Goal: Obtain resource: Obtain resource

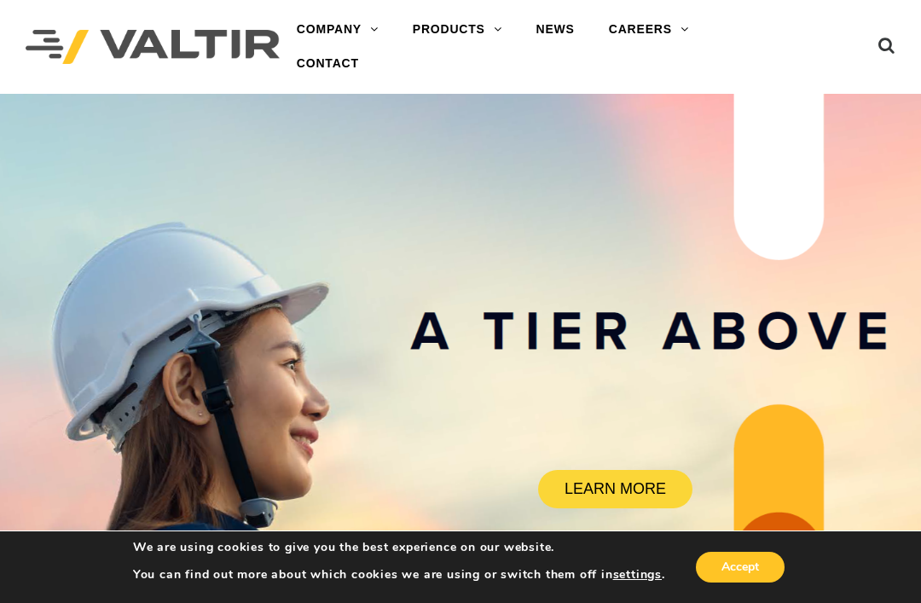
click at [469, 97] on link "BARRIERS" at bounding box center [502, 98] width 213 height 34
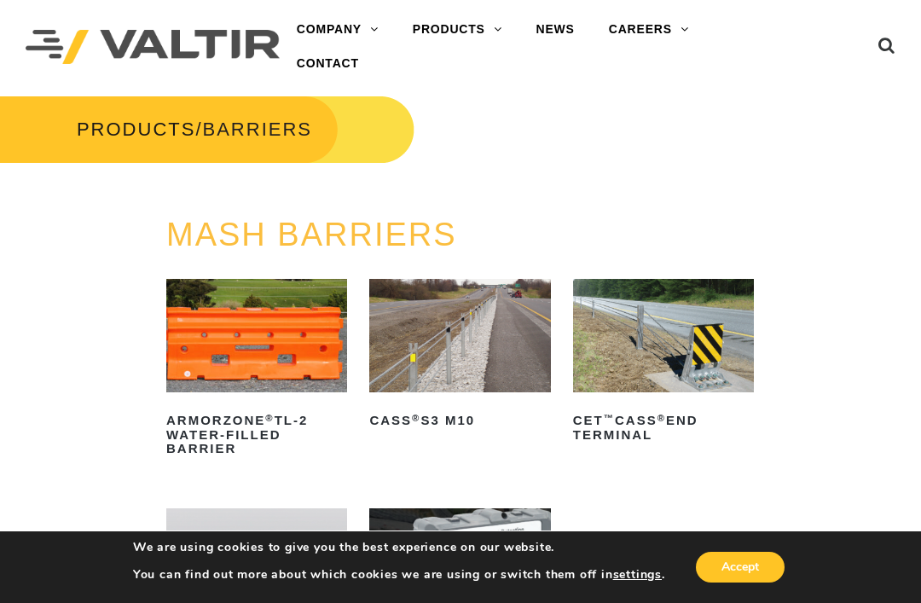
click at [482, 165] on link "DELINEATORS" at bounding box center [502, 166] width 213 height 34
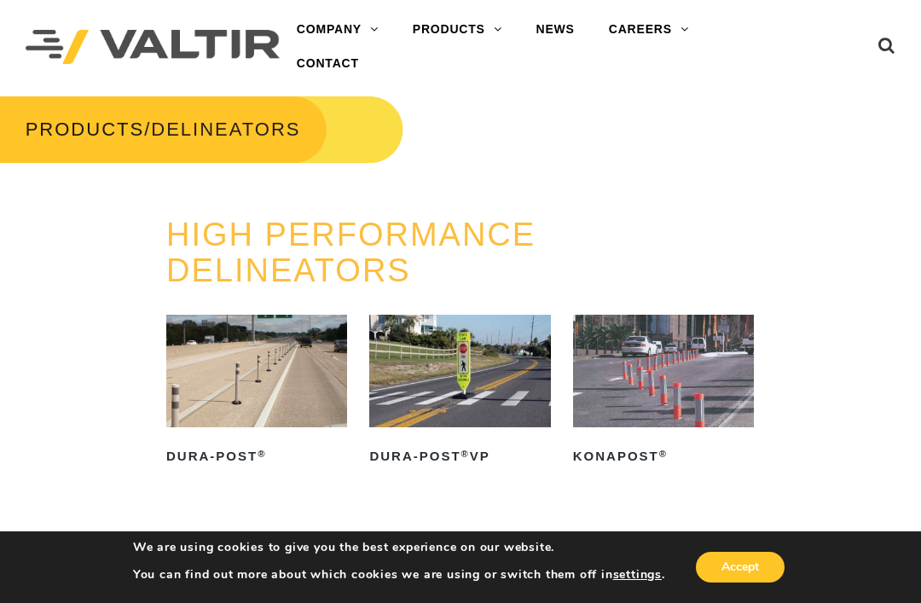
click at [513, 200] on link "END TERMINALS" at bounding box center [502, 200] width 213 height 34
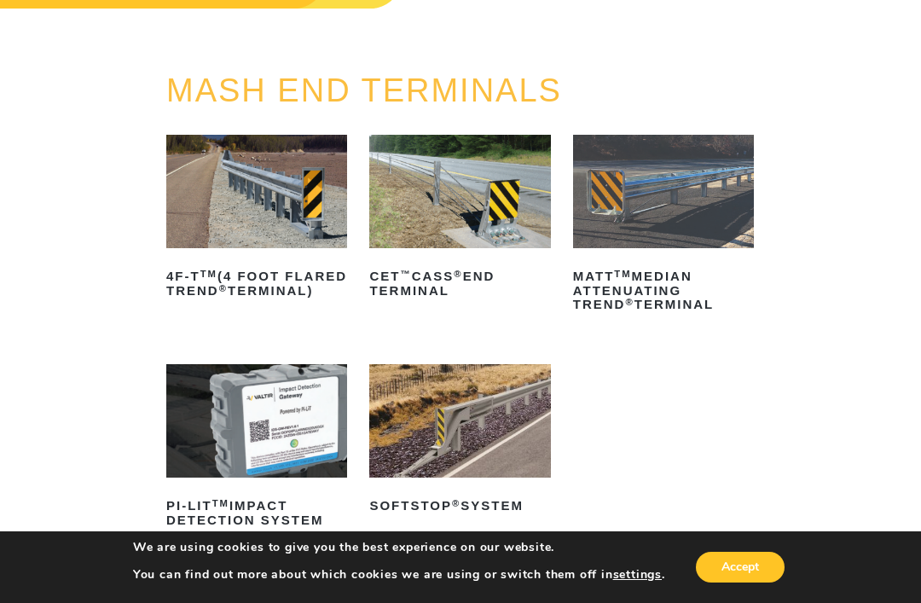
scroll to position [167, 0]
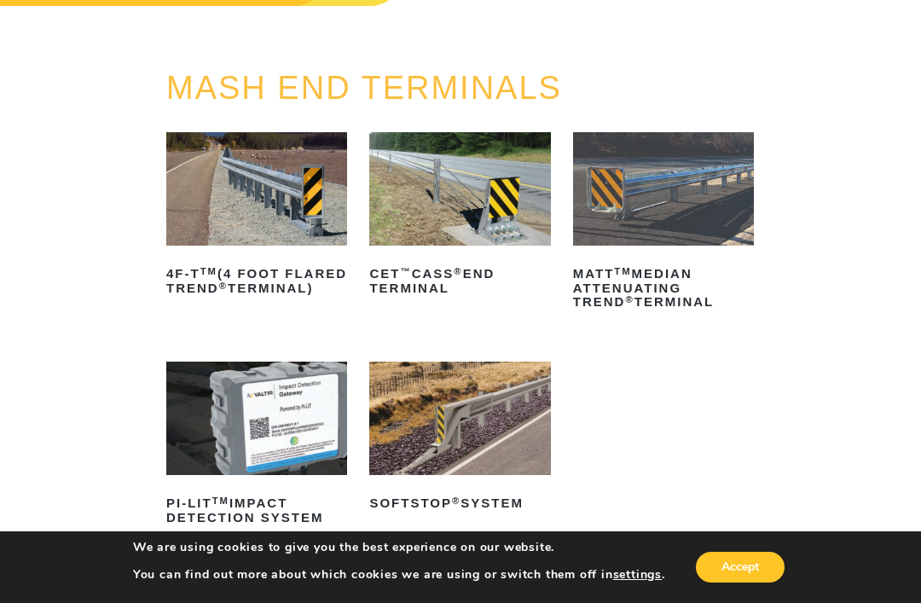
click at [648, 181] on img at bounding box center [663, 188] width 181 height 113
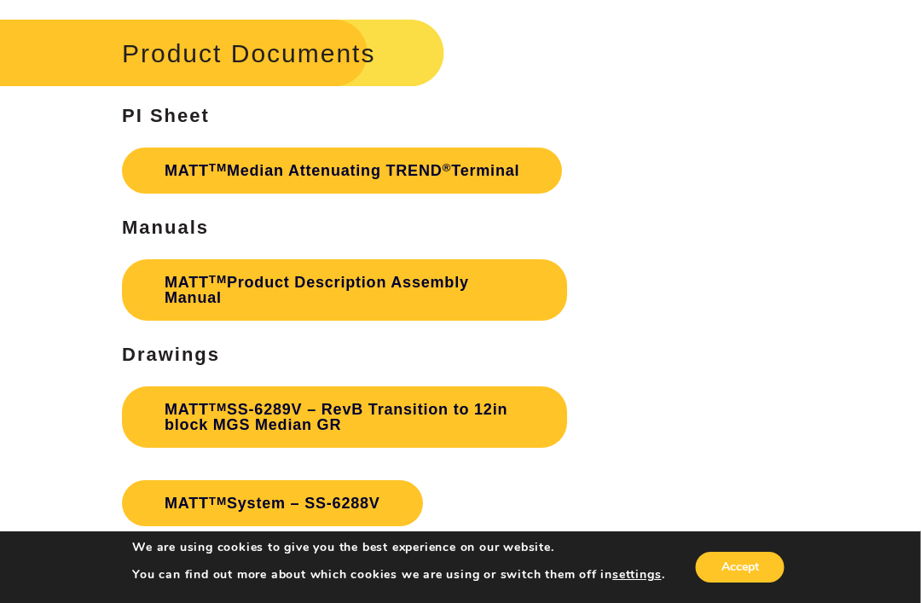
scroll to position [4456, 1]
click at [439, 148] on link "MATT TM Median Attenuating TREND ® Terminal" at bounding box center [342, 171] width 440 height 46
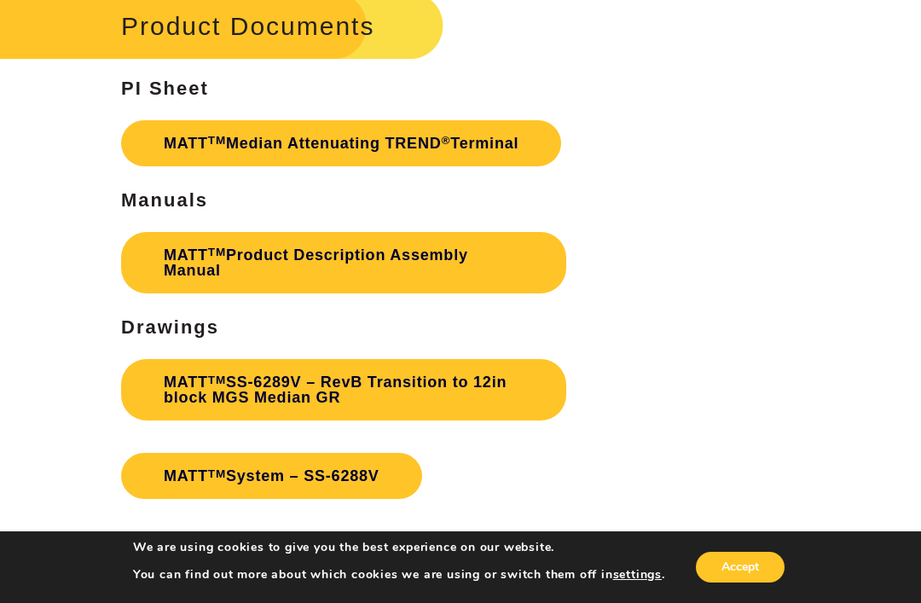
click at [464, 232] on link "MATT TM Product Description Assembly Manual" at bounding box center [343, 262] width 445 height 61
